Goal: Transaction & Acquisition: Subscribe to service/newsletter

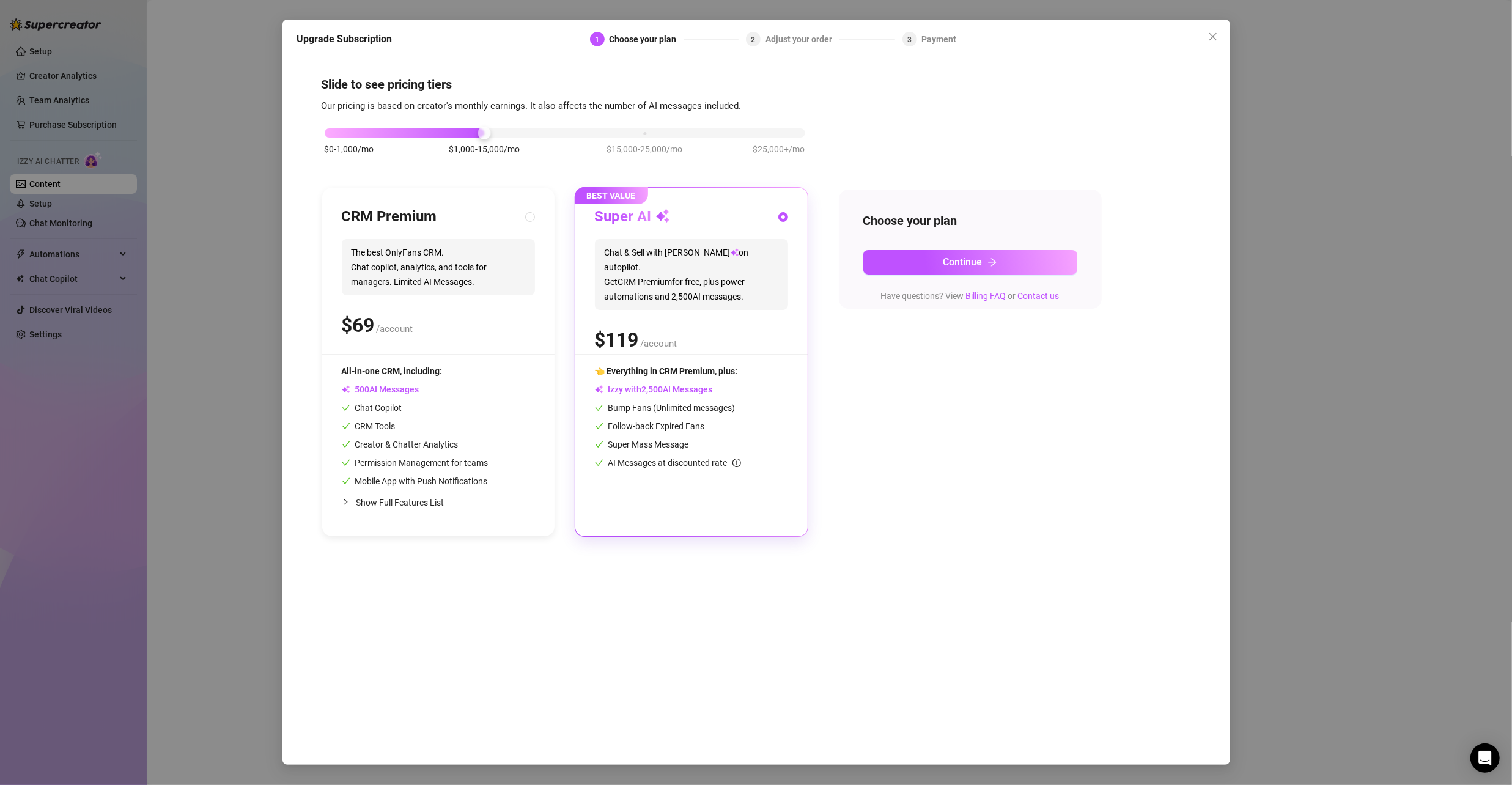
click at [250, 300] on div "Upgrade Subscription 1 Choose your plan 2 Adjust your order 3 Payment Slide to …" at bounding box center [756, 392] width 1512 height 785
